Goal: Task Accomplishment & Management: Use online tool/utility

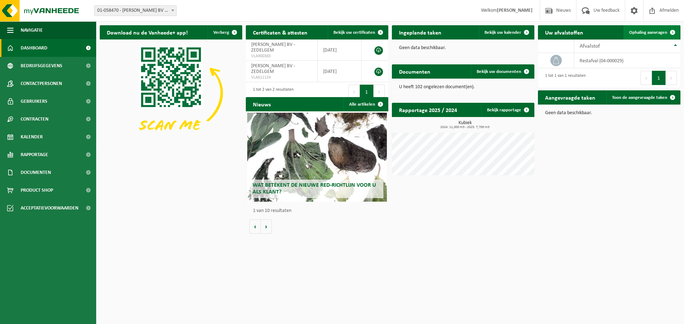
click at [652, 36] on link "Ophaling aanvragen" at bounding box center [651, 32] width 56 height 14
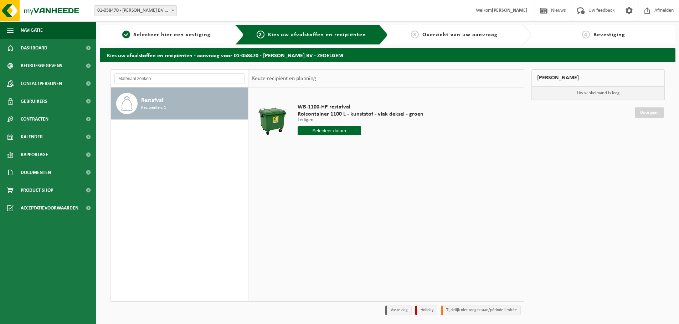
click at [335, 131] on input "text" at bounding box center [328, 130] width 63 height 9
click at [316, 193] on div "14" at bounding box center [316, 193] width 12 height 11
type input "Van 2025-10-14"
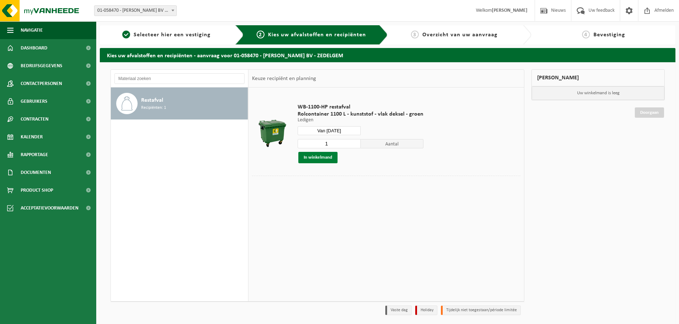
click at [315, 156] on button "In winkelmand" at bounding box center [317, 157] width 39 height 11
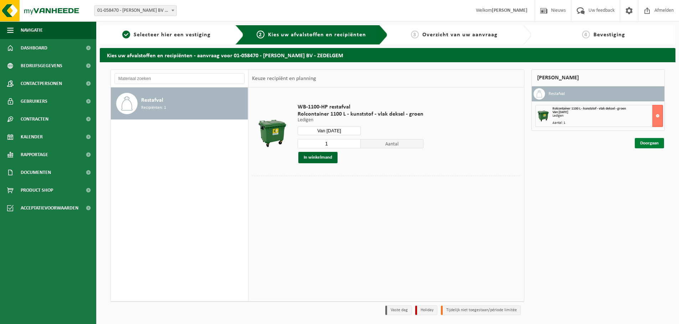
click at [640, 142] on link "Doorgaan" at bounding box center [648, 143] width 29 height 10
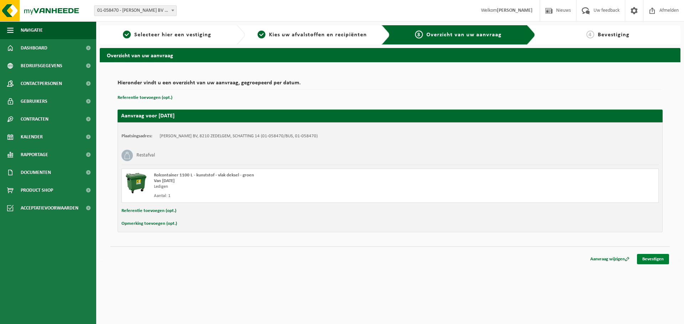
click at [650, 256] on link "Bevestigen" at bounding box center [653, 259] width 32 height 10
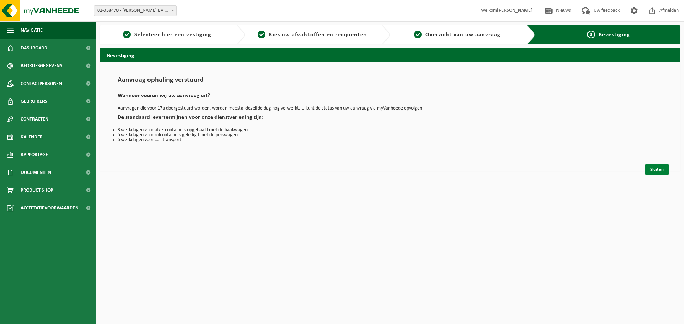
click at [667, 169] on link "Sluiten" at bounding box center [657, 170] width 24 height 10
